Goal: Task Accomplishment & Management: Complete application form

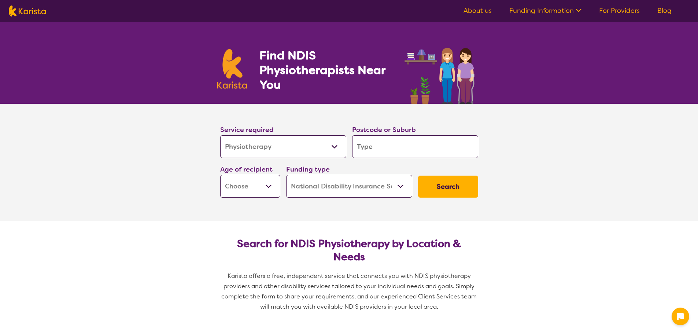
select select "Physiotherapy"
select select "NDIS"
select select "Physiotherapy"
select select "NDIS"
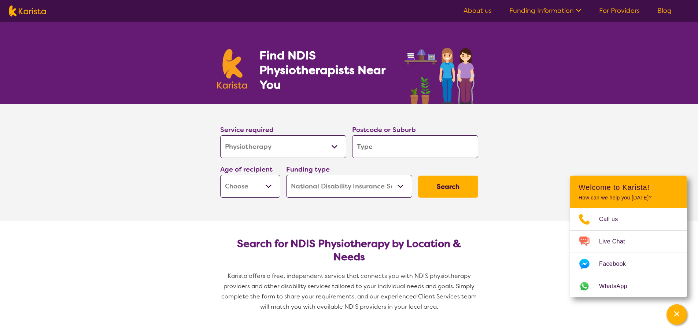
click at [263, 185] on select "Early Childhood - 0 to 9 Child - 10 to 11 Adolescent - 12 to 17 Adult - 18 to 6…" at bounding box center [250, 186] width 60 height 23
select select "AD"
click at [220, 175] on select "Early Childhood - 0 to 9 Child - 10 to 11 Adolescent - 12 to 17 Adult - 18 to 6…" at bounding box center [250, 186] width 60 height 23
select select "AD"
click at [327, 185] on select "Home Care Package (HCP) National Disability Insurance Scheme (NDIS) I don't know" at bounding box center [349, 186] width 126 height 23
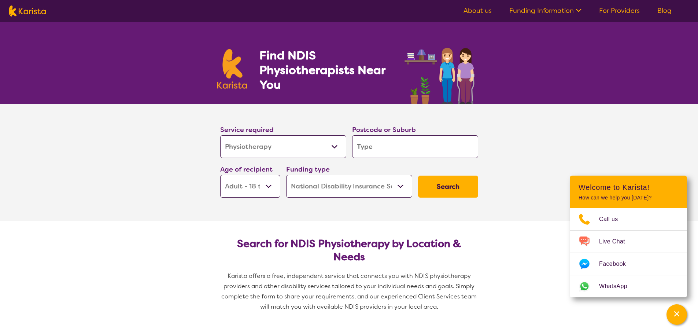
click at [327, 185] on select "Home Care Package (HCP) National Disability Insurance Scheme (NDIS) I don't know" at bounding box center [349, 186] width 126 height 23
click at [382, 150] on input "search" at bounding box center [415, 146] width 126 height 23
type input "4"
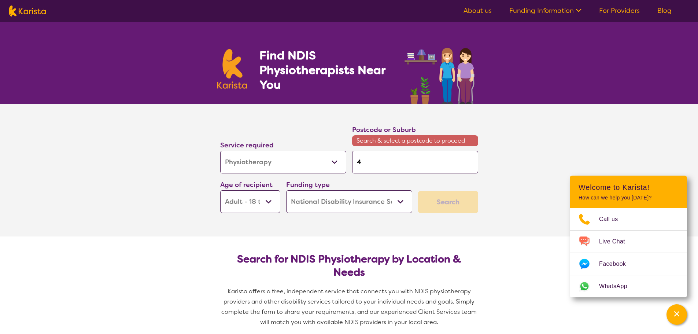
type input "45"
type input "450"
type input "4500"
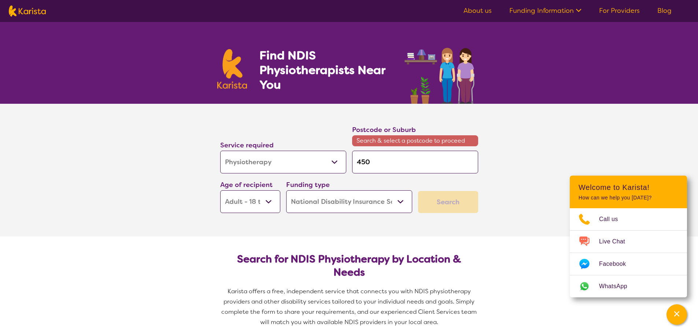
type input "4500"
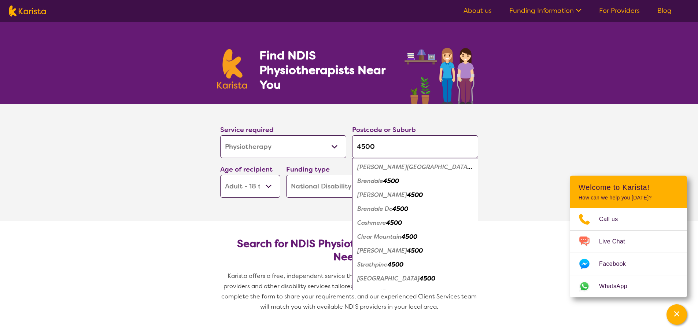
type input "4500"
click at [375, 166] on em "[PERSON_NAME][GEOGRAPHIC_DATA]" at bounding box center [414, 167] width 115 height 8
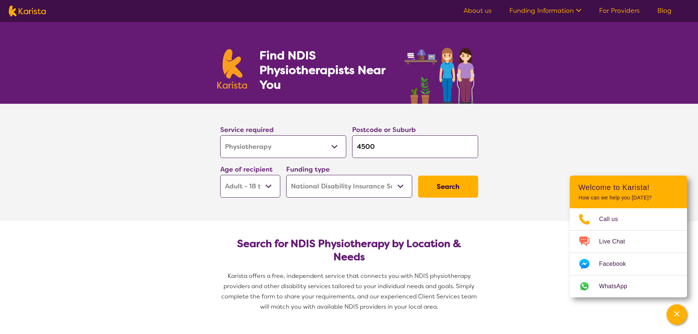
click at [457, 185] on button "Search" at bounding box center [448, 186] width 60 height 22
